Goal: Transaction & Acquisition: Purchase product/service

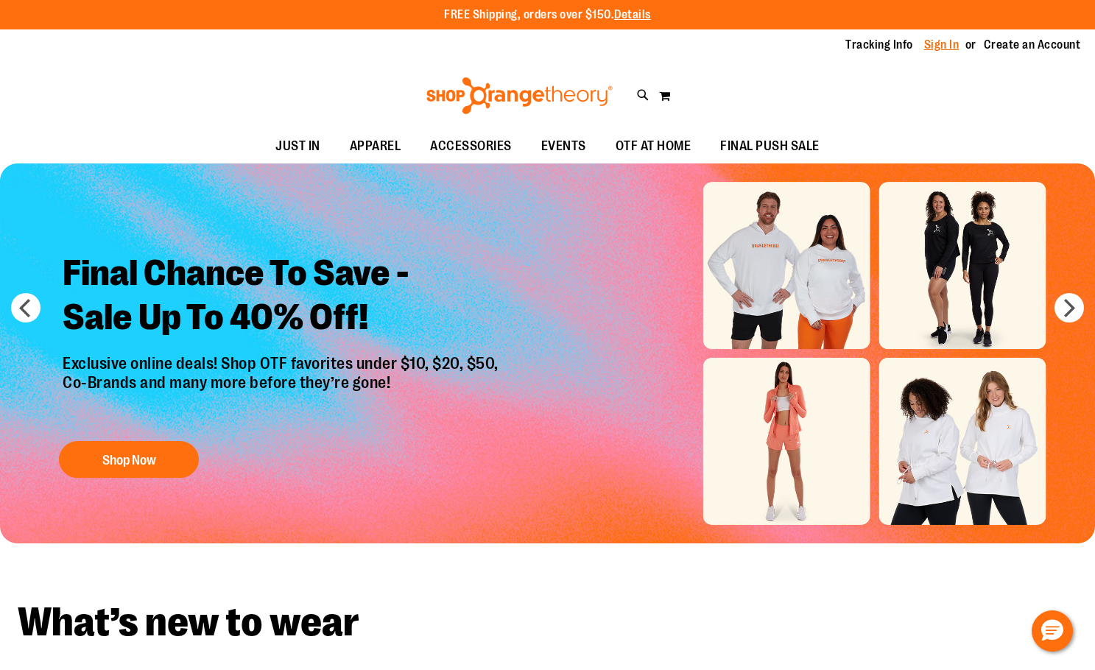
click at [933, 41] on link "Sign In" at bounding box center [941, 45] width 35 height 16
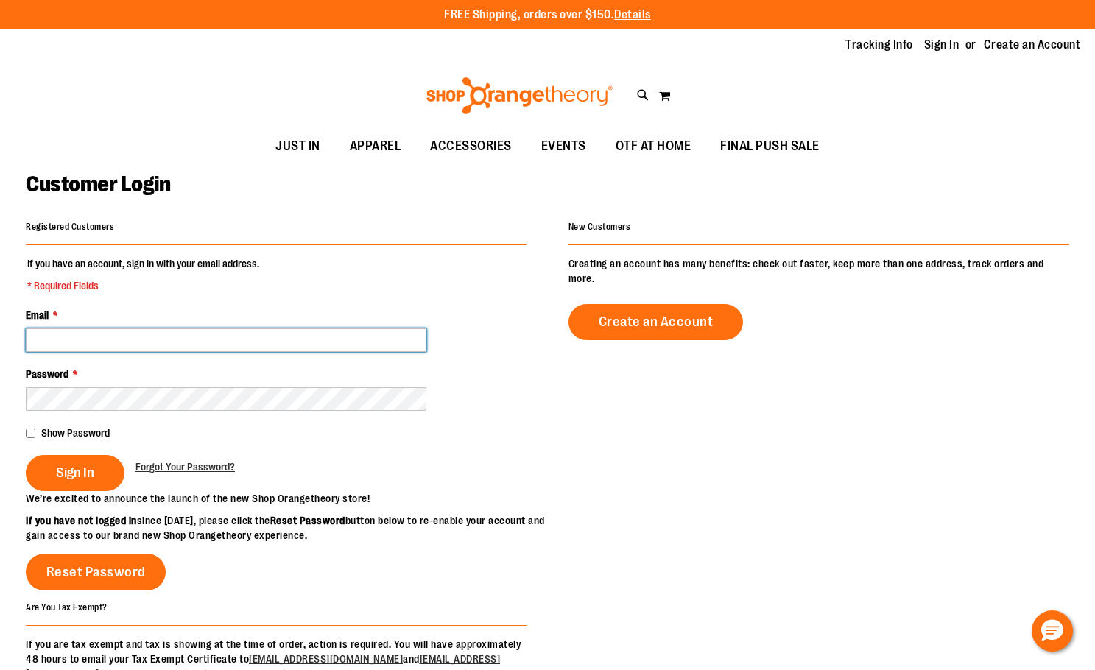
click at [207, 336] on input "Email *" at bounding box center [226, 340] width 401 height 24
type input "**********"
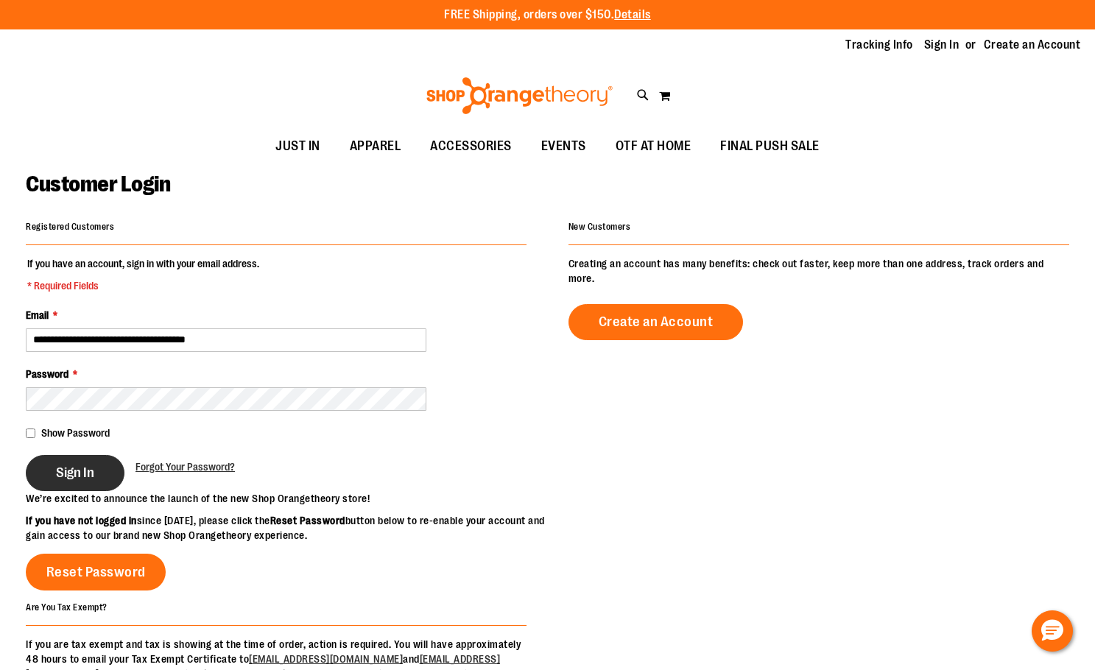
click at [96, 473] on button "Sign In" at bounding box center [75, 473] width 99 height 36
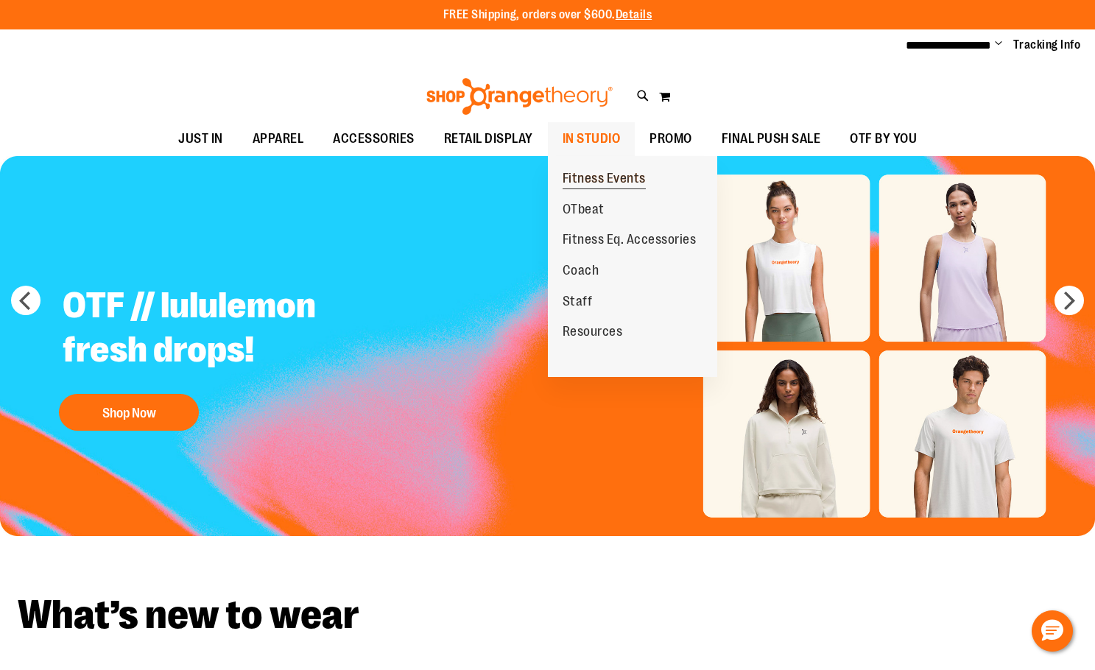
click at [627, 176] on span "Fitness Events" at bounding box center [604, 180] width 83 height 18
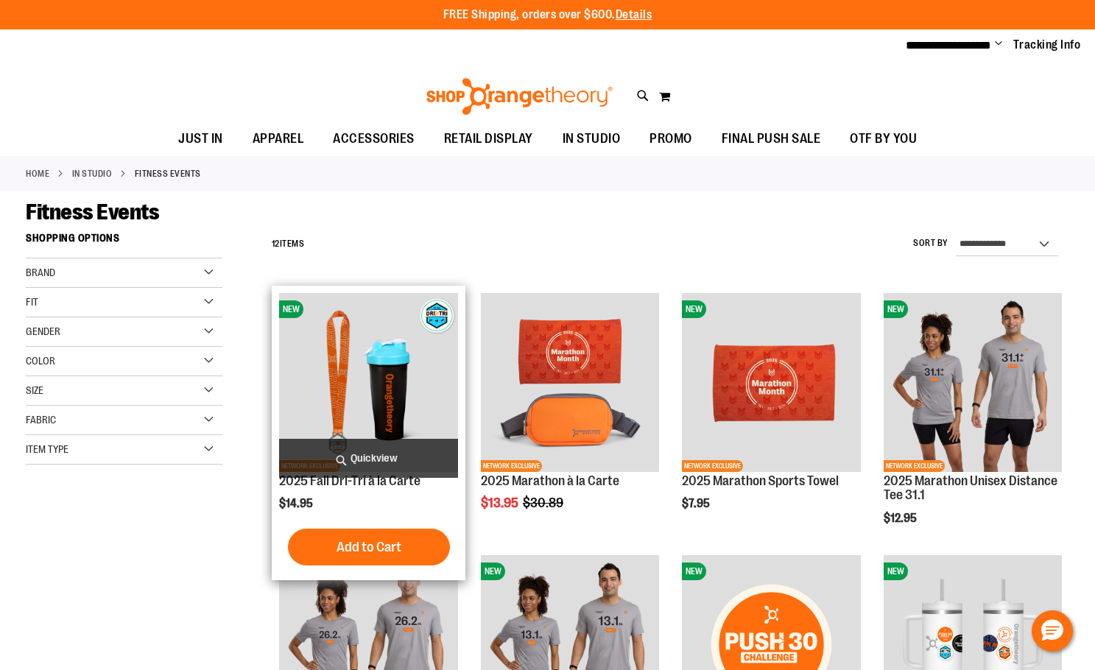
click at [362, 423] on img "product" at bounding box center [368, 382] width 178 height 178
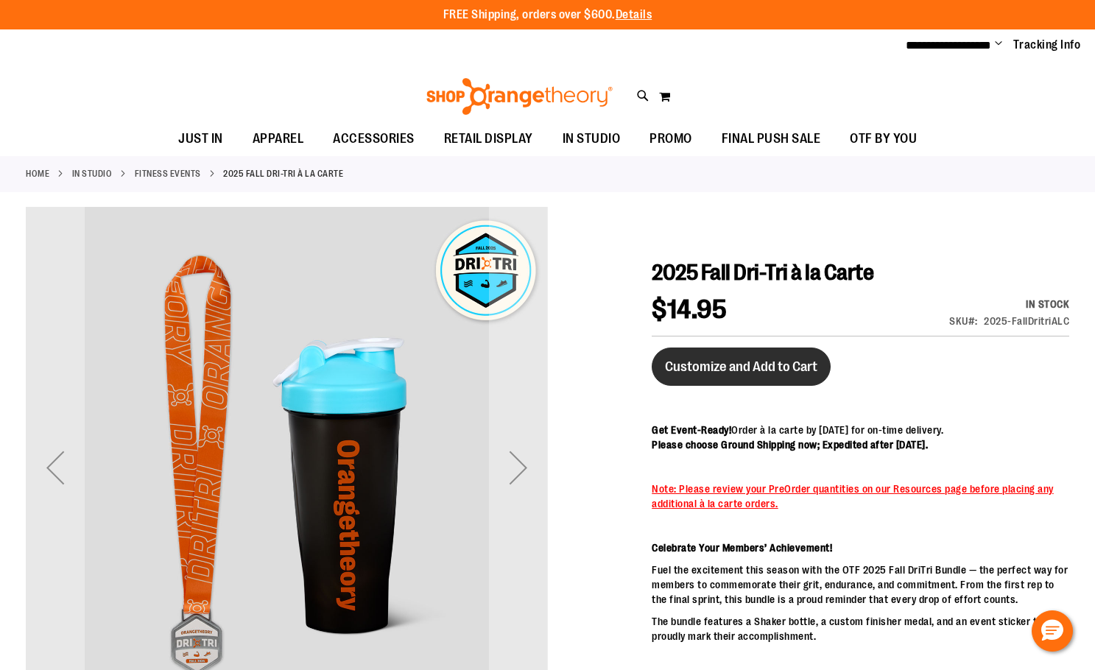
click at [790, 374] on button "Customize and Add to Cart" at bounding box center [741, 367] width 179 height 38
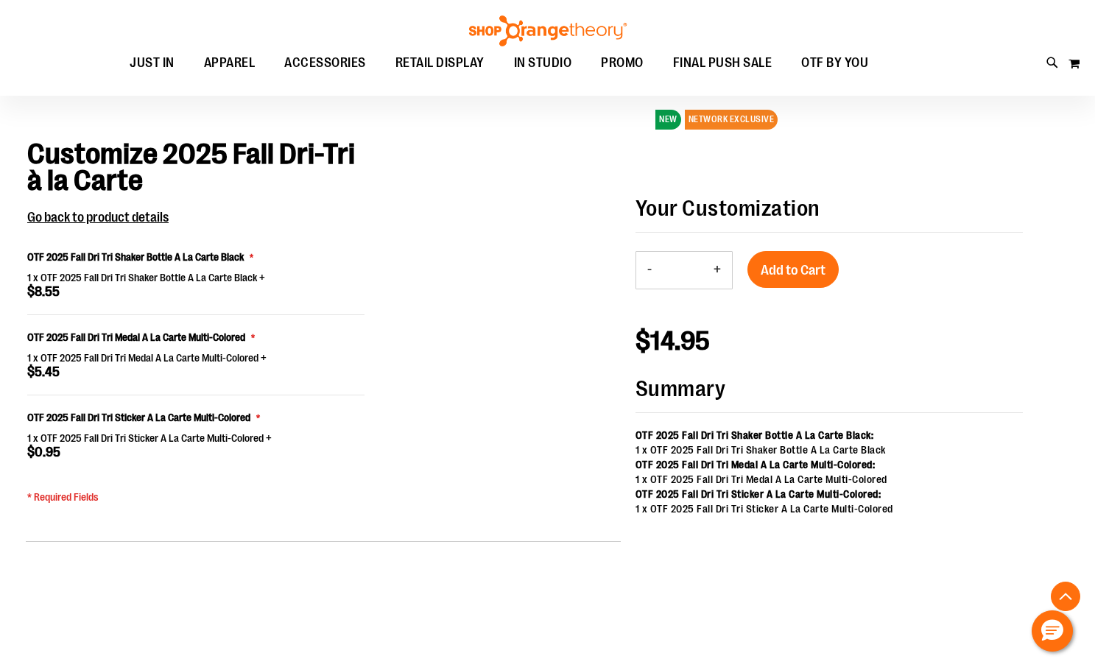
scroll to position [1027, 0]
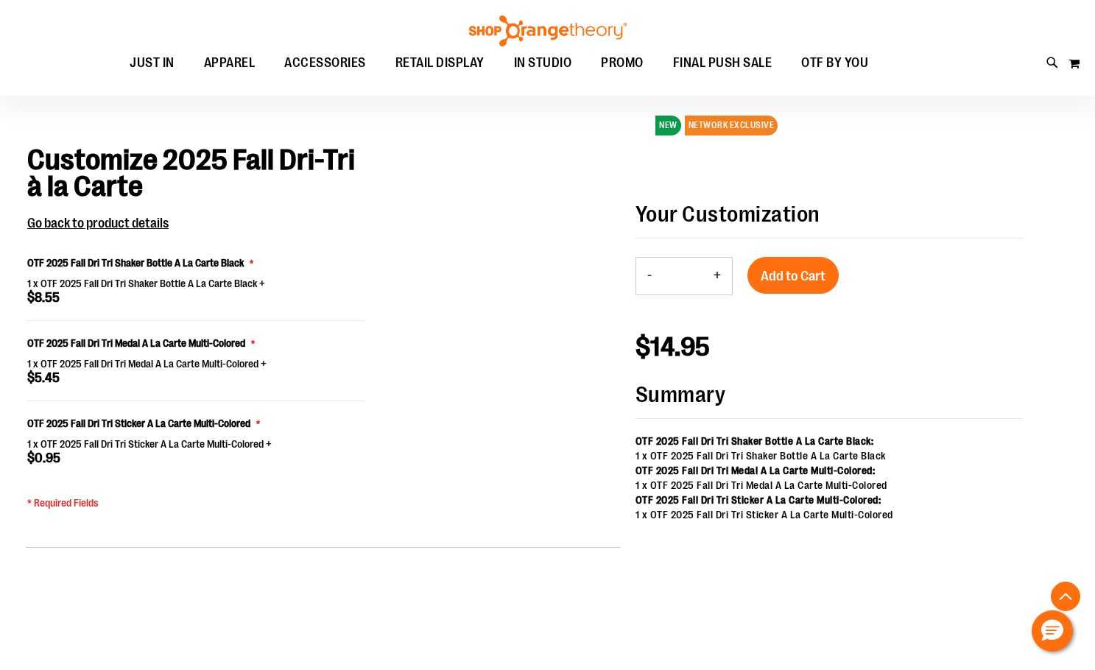
click at [712, 270] on button "+" at bounding box center [717, 276] width 29 height 37
click at [720, 273] on button "+" at bounding box center [717, 276] width 29 height 37
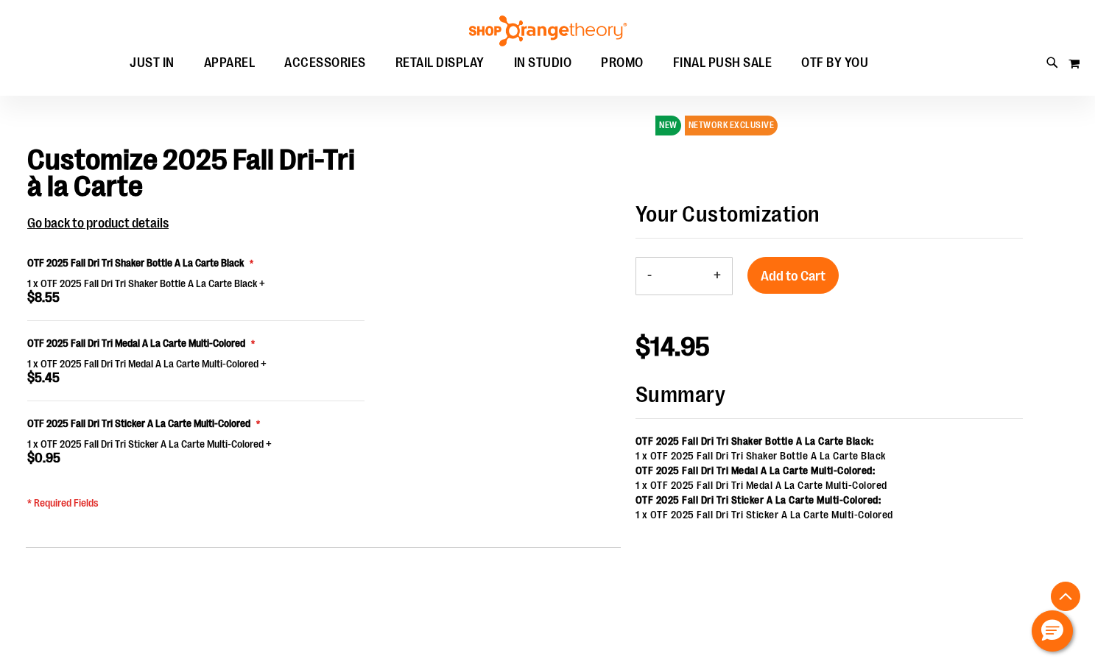
click at [720, 273] on button "+" at bounding box center [717, 276] width 29 height 37
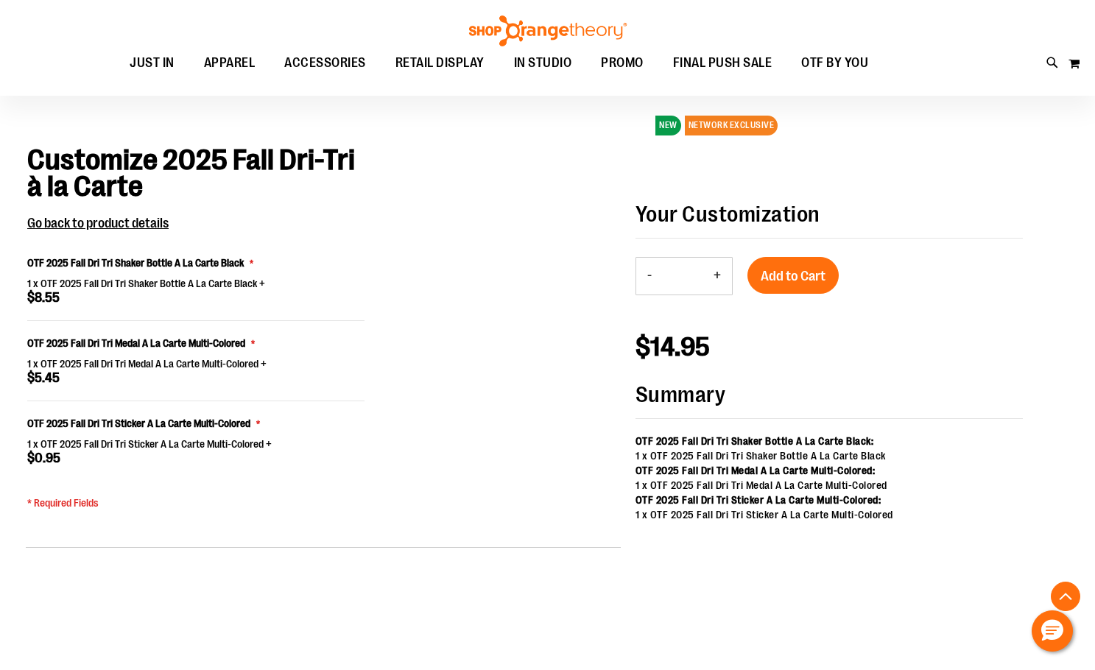
click at [720, 273] on button "+" at bounding box center [717, 276] width 29 height 37
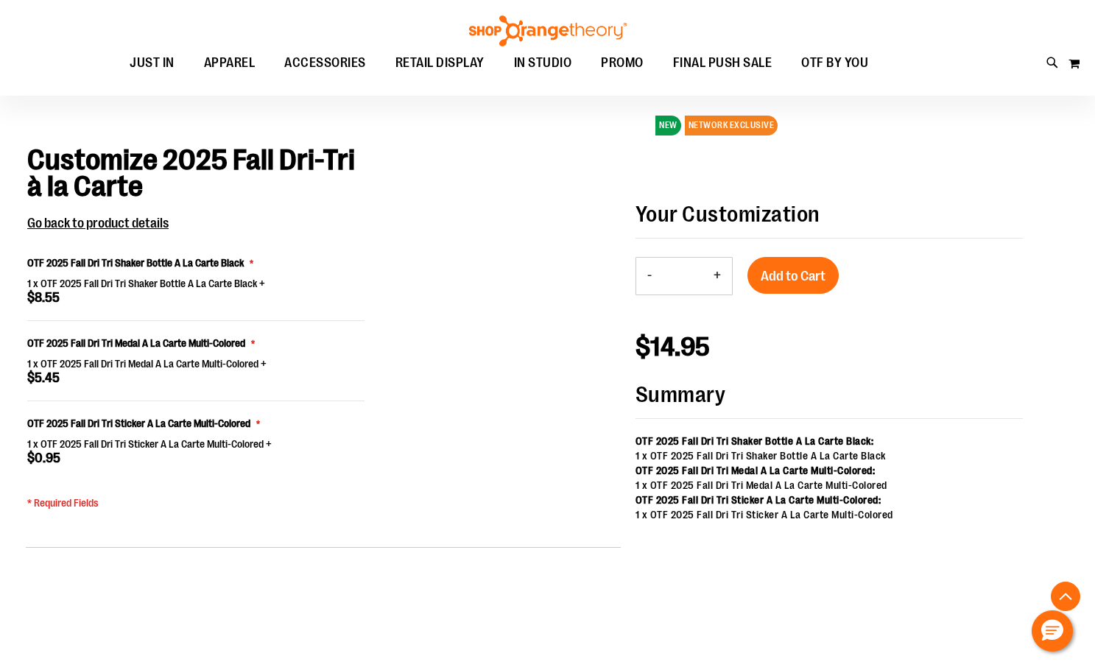
click at [720, 273] on button "+" at bounding box center [717, 276] width 29 height 37
click at [726, 279] on button "+" at bounding box center [717, 276] width 29 height 37
type input "**"
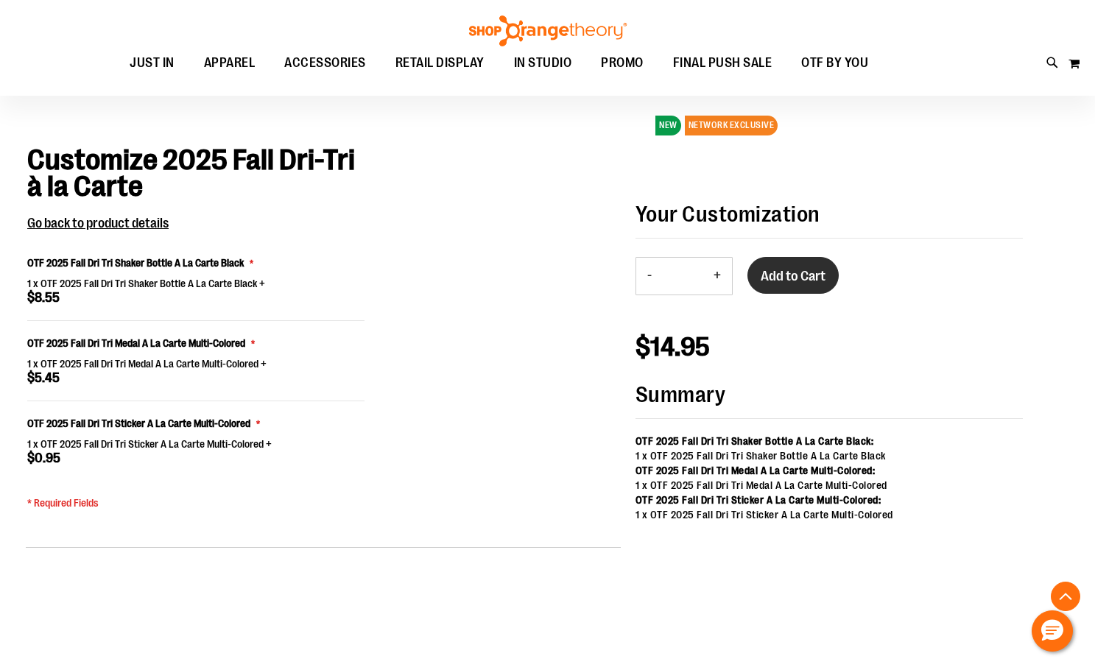
click at [789, 272] on span "Add to Cart" at bounding box center [793, 276] width 65 height 16
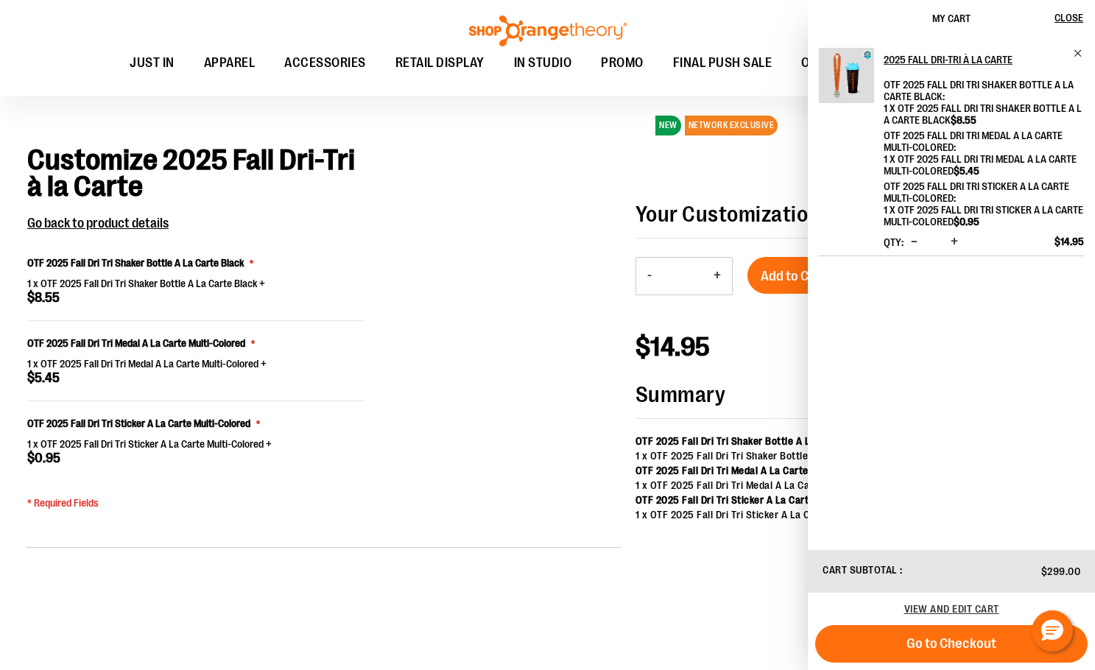
click at [954, 241] on span "Increase product quantity" at bounding box center [954, 241] width 7 height 15
